Goal: Register for event/course

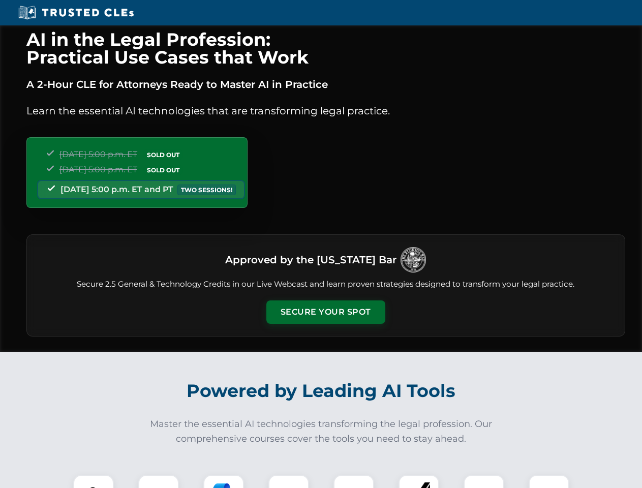
click at [325, 312] on button "Secure Your Spot" at bounding box center [325, 312] width 119 height 23
click at [94, 482] on img at bounding box center [93, 495] width 29 height 29
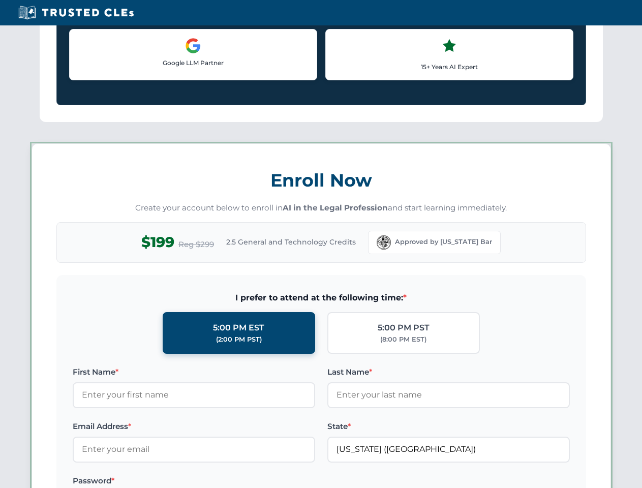
click at [224, 482] on label "Password *" at bounding box center [194, 481] width 243 height 12
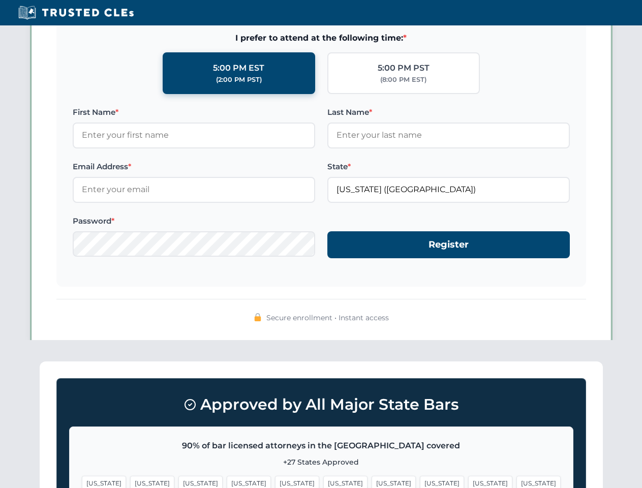
click at [468, 482] on span "[US_STATE]" at bounding box center [490, 483] width 44 height 15
